Goal: Answer question/provide support: Share knowledge or assist other users

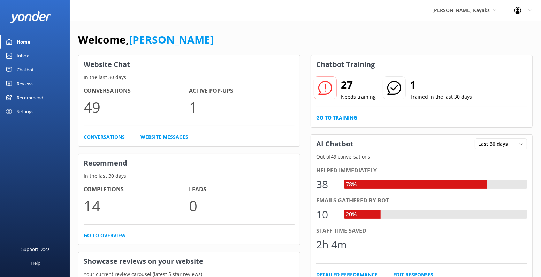
click at [28, 70] on div "Chatbot" at bounding box center [25, 70] width 17 height 14
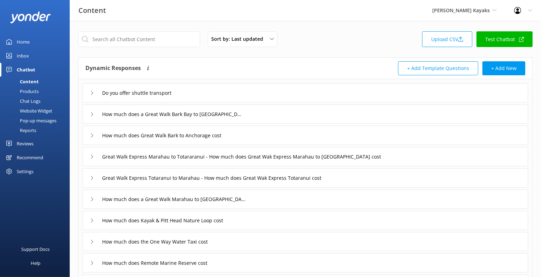
click at [249, 95] on div "Do you offer shuttle transport" at bounding box center [305, 92] width 445 height 19
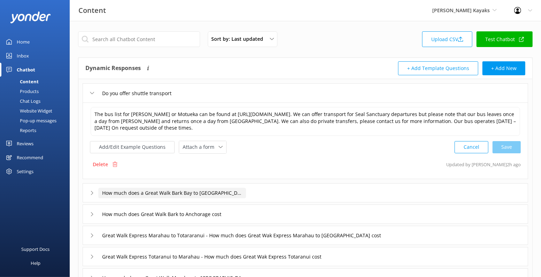
click at [190, 98] on input "How much does a Great Walk Bark Bay to [GEOGRAPHIC_DATA] cost" at bounding box center [144, 93] width 92 height 10
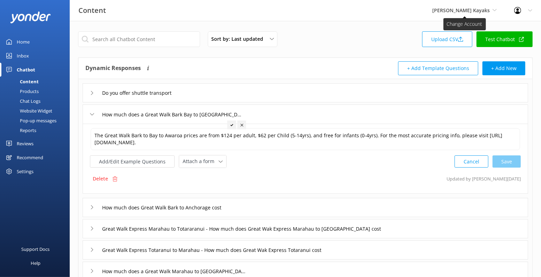
click at [461, 12] on span "[PERSON_NAME] Kayaks" at bounding box center [461, 10] width 58 height 7
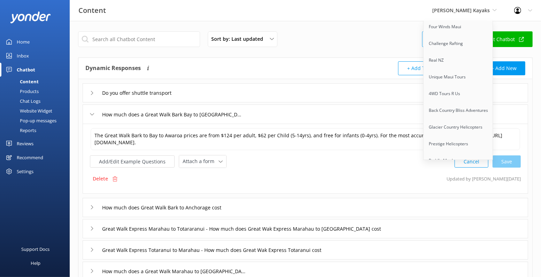
scroll to position [129, 0]
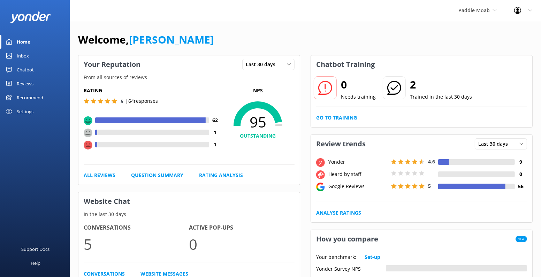
click at [28, 68] on div "Chatbot" at bounding box center [25, 70] width 17 height 14
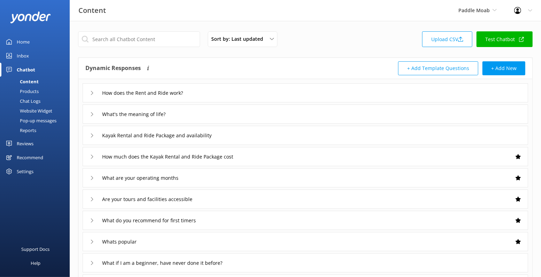
click at [207, 90] on div "How does the Rent and Ride work?" at bounding box center [305, 92] width 445 height 19
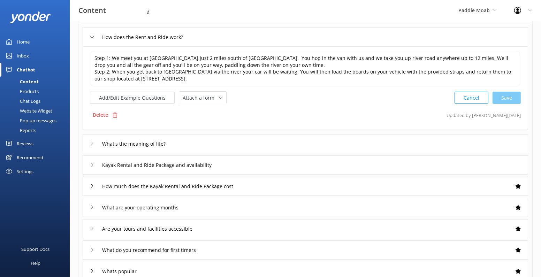
scroll to position [66, 0]
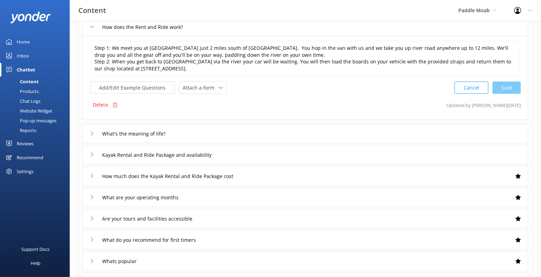
click at [210, 133] on div "What's the meaning of life?" at bounding box center [305, 133] width 445 height 19
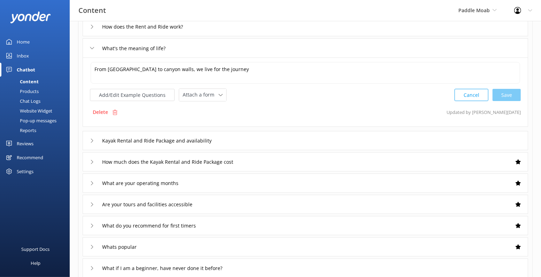
click at [235, 139] on div "Kayak Rental and Ride Package and availability" at bounding box center [305, 140] width 445 height 19
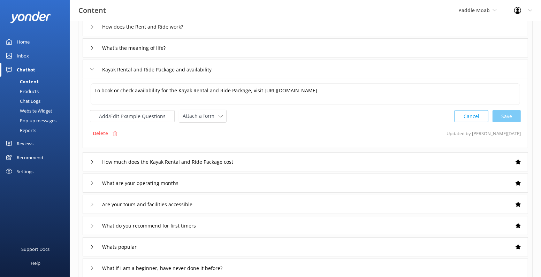
click at [245, 154] on div "How much does the Kayak Rental and Ride Package cost" at bounding box center [305, 161] width 445 height 19
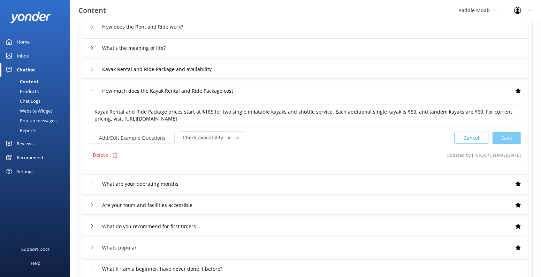
click at [235, 184] on div "What are your operating months" at bounding box center [305, 183] width 445 height 19
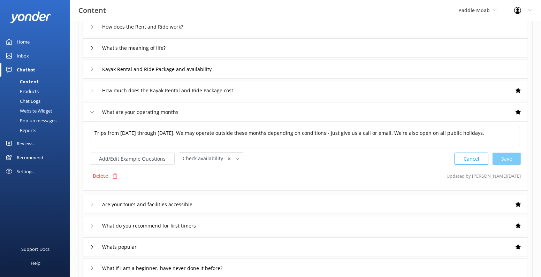
click at [236, 199] on div "Are your tours and facilities accessible" at bounding box center [305, 204] width 445 height 19
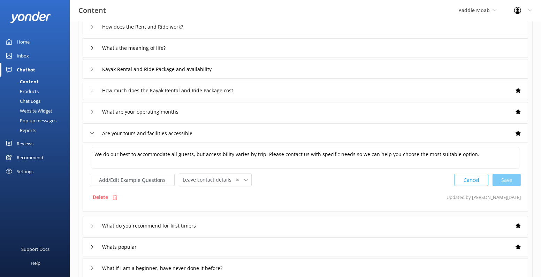
click at [232, 224] on div "What do you recommend for first timers" at bounding box center [305, 225] width 445 height 19
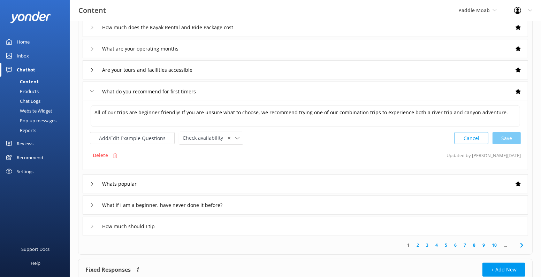
scroll to position [128, 0]
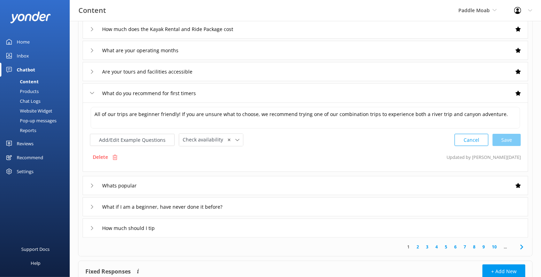
click at [243, 224] on div "How much should I tip" at bounding box center [305, 228] width 445 height 19
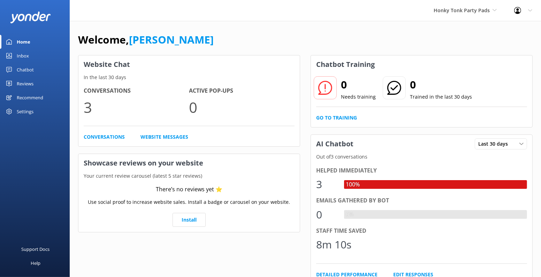
click at [31, 68] on div "Chatbot" at bounding box center [25, 70] width 17 height 14
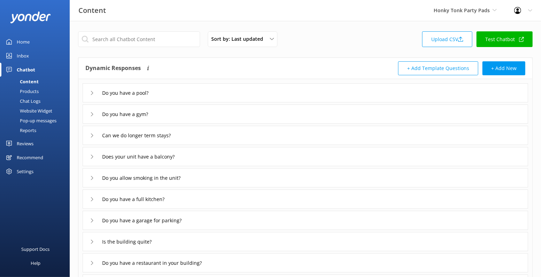
click at [170, 92] on div "Do you have a pool?" at bounding box center [305, 92] width 445 height 19
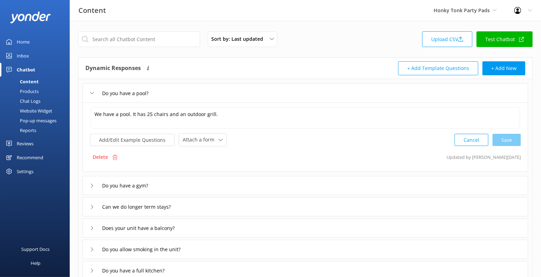
click at [190, 184] on div "Do you have a gym?" at bounding box center [305, 185] width 445 height 19
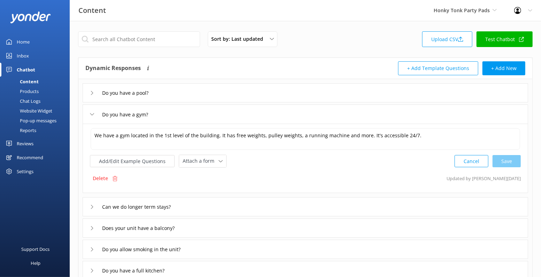
click at [38, 38] on link "Home" at bounding box center [35, 42] width 70 height 14
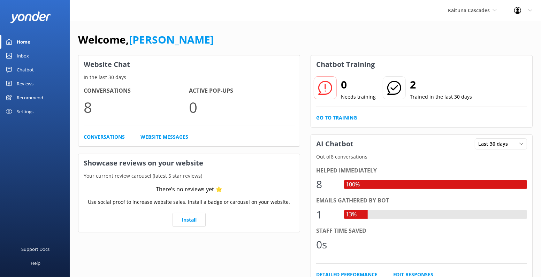
click at [28, 70] on div "Chatbot" at bounding box center [25, 70] width 17 height 14
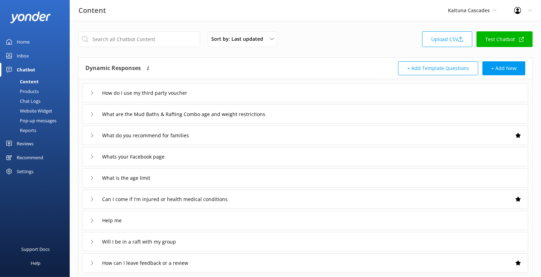
click at [250, 95] on div "How do I use my third party voucher" at bounding box center [305, 92] width 445 height 19
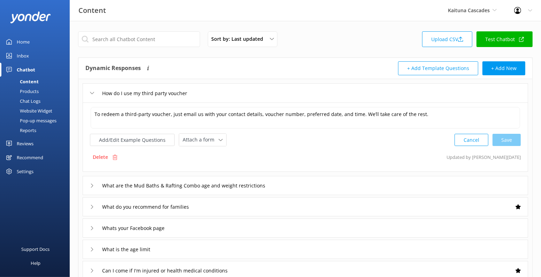
click at [292, 181] on div "What are the Mud Baths & Rafting Combo age and weight restrictions" at bounding box center [305, 185] width 445 height 19
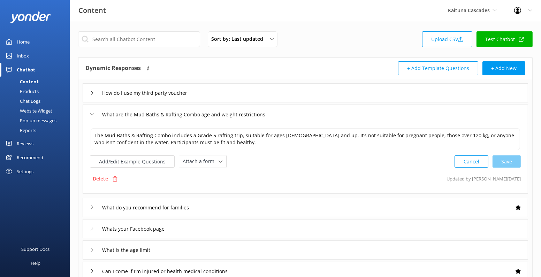
click at [228, 204] on div "What do you recommend for families" at bounding box center [305, 207] width 445 height 19
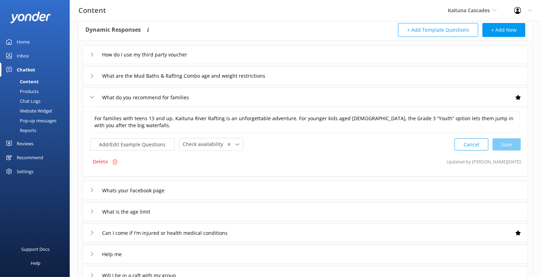
scroll to position [39, 0]
click at [218, 190] on div "Whats your Facebook page" at bounding box center [305, 190] width 445 height 19
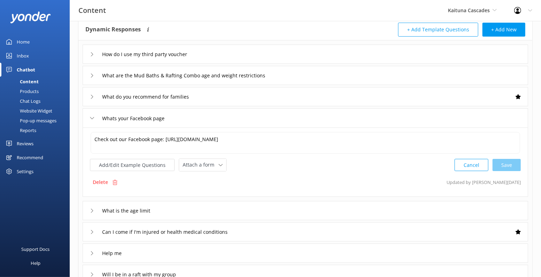
click at [218, 206] on div "What is the age limit" at bounding box center [305, 210] width 445 height 19
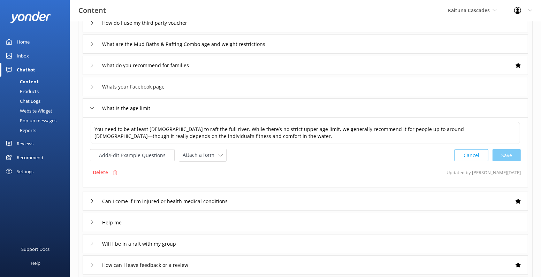
scroll to position [71, 0]
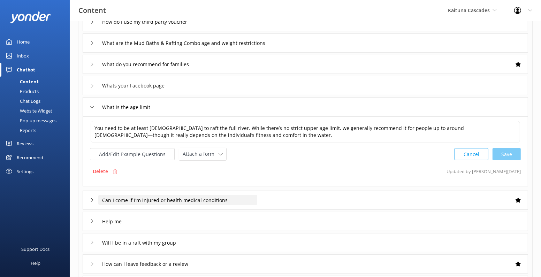
click at [204, 27] on input "Can I come if I'm injured or health medical conditions" at bounding box center [151, 22] width 106 height 10
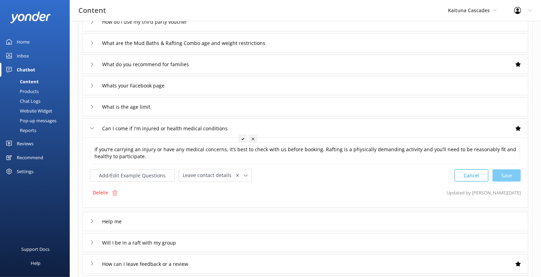
click at [228, 216] on div "Help me" at bounding box center [305, 221] width 445 height 19
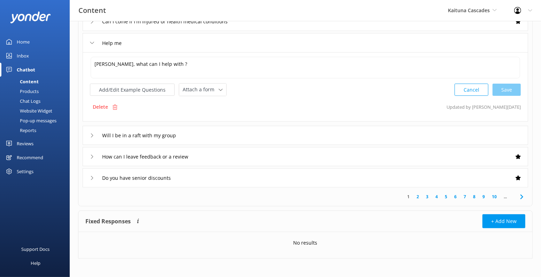
scroll to position [177, 0]
click at [158, 89] on button "Add/Edit Example Questions" at bounding box center [132, 90] width 85 height 12
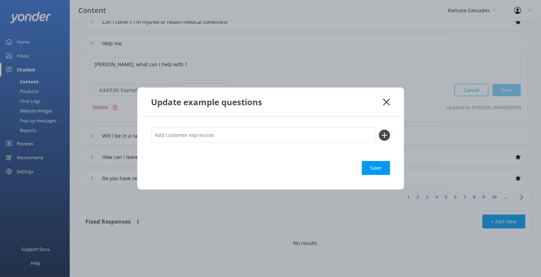
scroll to position [178, 0]
click at [393, 98] on div "Update example questions" at bounding box center [270, 101] width 267 height 29
click at [385, 102] on icon at bounding box center [386, 102] width 7 height 7
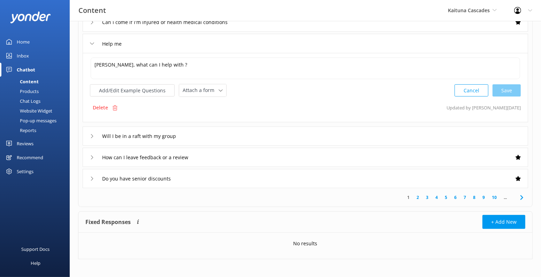
scroll to position [0, 0]
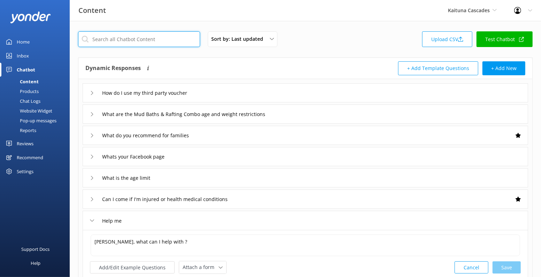
click at [167, 39] on input "text" at bounding box center [139, 39] width 122 height 16
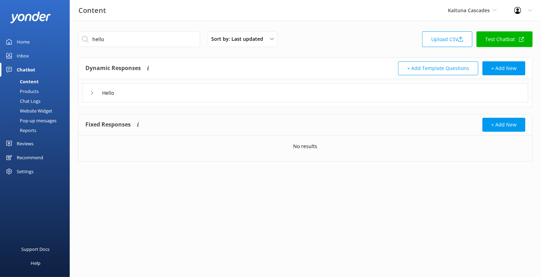
click at [136, 91] on div "Hello" at bounding box center [305, 92] width 445 height 19
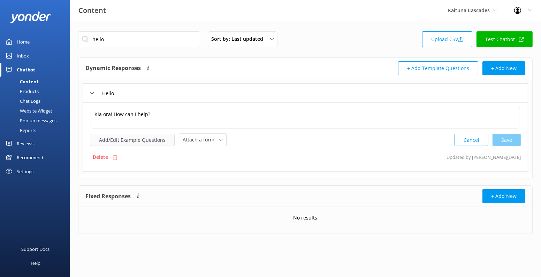
click at [135, 138] on button "Add/Edit Example Questions" at bounding box center [132, 140] width 85 height 12
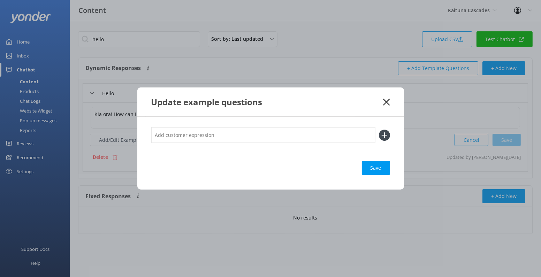
click at [386, 103] on icon at bounding box center [386, 102] width 7 height 7
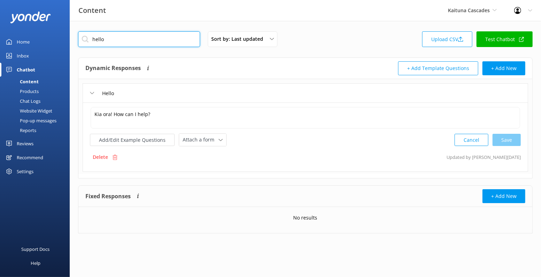
click at [132, 42] on input "hello" at bounding box center [139, 39] width 122 height 16
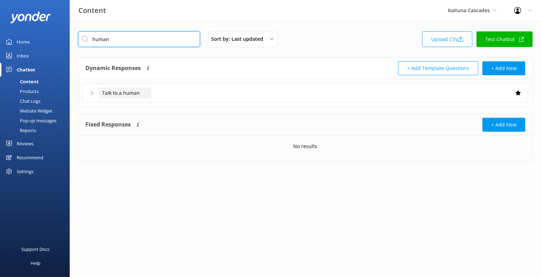
type input "human"
click at [134, 94] on input "Talk to a human" at bounding box center [124, 93] width 53 height 10
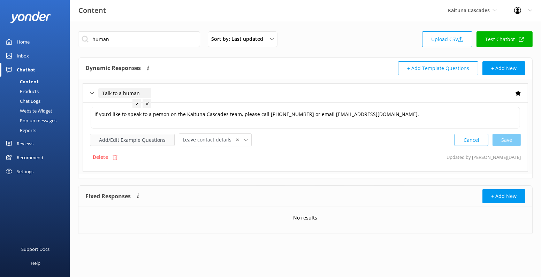
click at [150, 139] on button "Add/Edit Example Questions" at bounding box center [132, 140] width 85 height 12
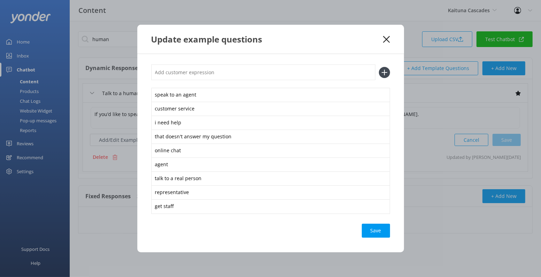
click at [386, 42] on icon at bounding box center [386, 39] width 7 height 7
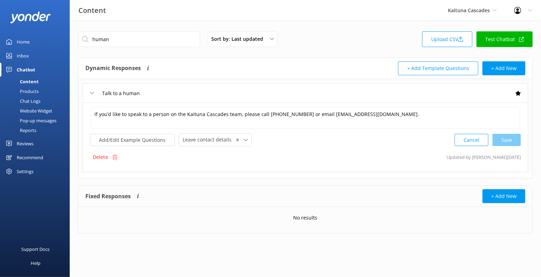
click at [35, 41] on link "Home" at bounding box center [35, 42] width 70 height 14
